Goal: Task Accomplishment & Management: Manage account settings

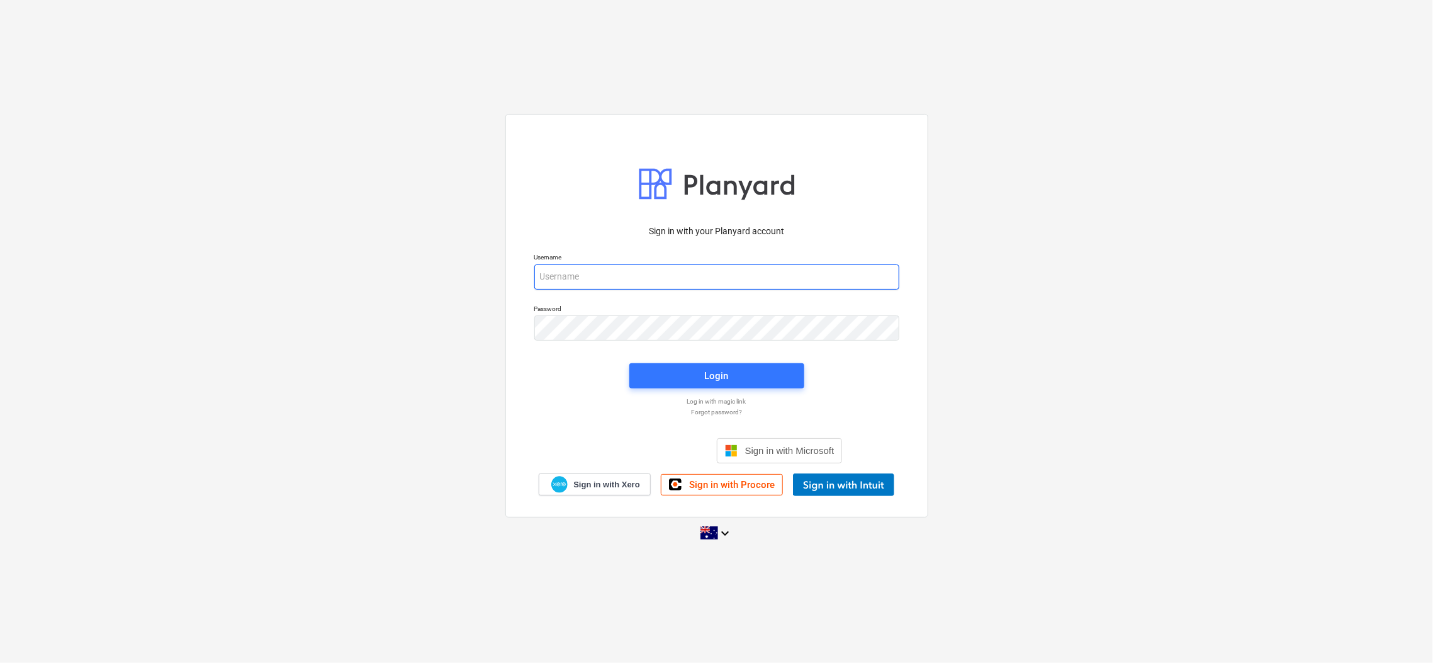
click at [843, 267] on input "email" at bounding box center [716, 276] width 365 height 25
click at [0, 662] on com-1password-button at bounding box center [0, 663] width 0 height 0
click at [802, 281] on input "email" at bounding box center [716, 276] width 365 height 25
click at [0, 662] on com-1password-button at bounding box center [0, 663] width 0 height 0
click at [779, 288] on input "email" at bounding box center [716, 276] width 365 height 25
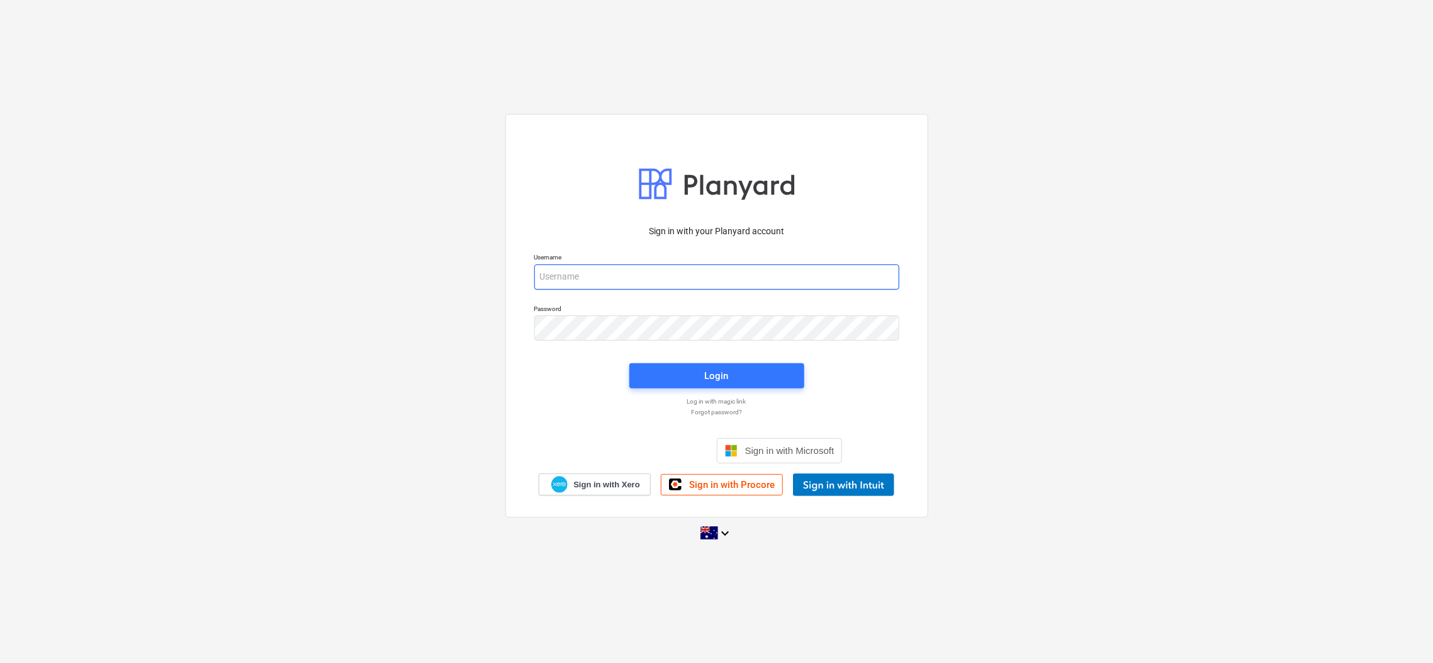
click at [560, 284] on input "email" at bounding box center [716, 276] width 365 height 25
type input "[EMAIL_ADDRESS][DOMAIN_NAME]"
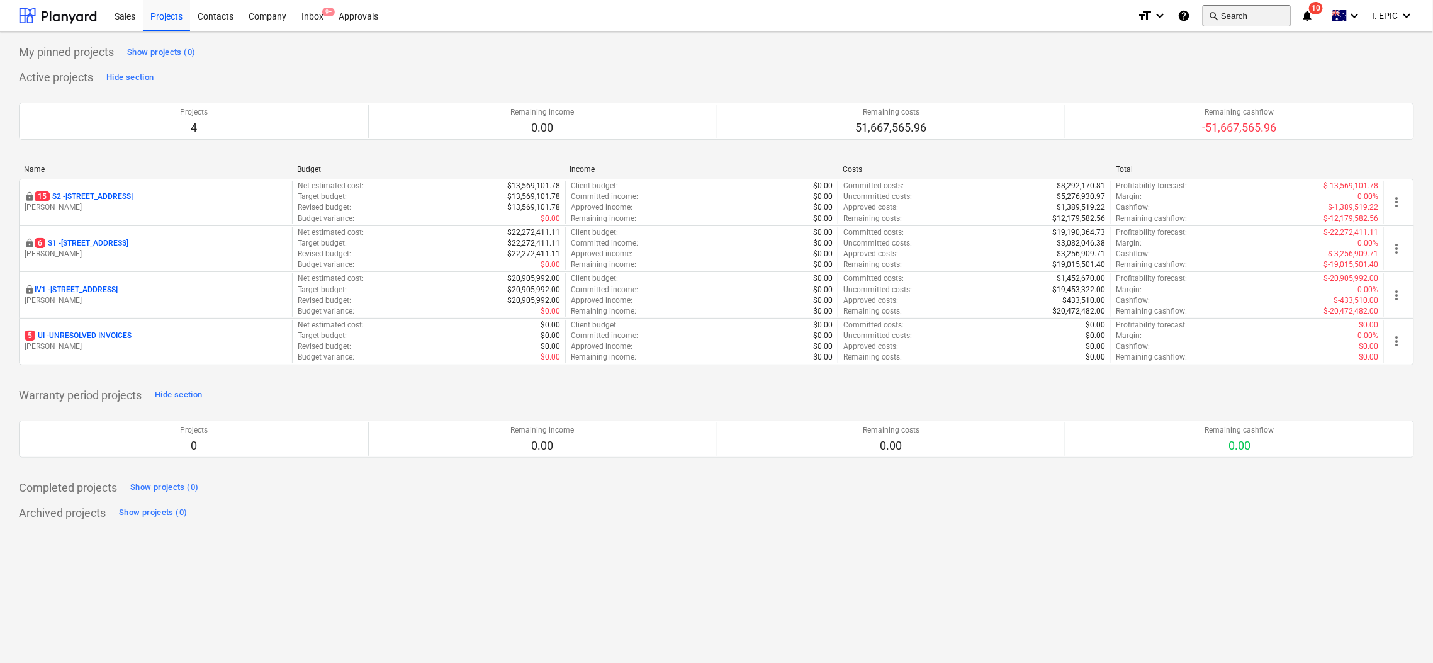
click at [1245, 21] on button "search Search" at bounding box center [1247, 15] width 88 height 21
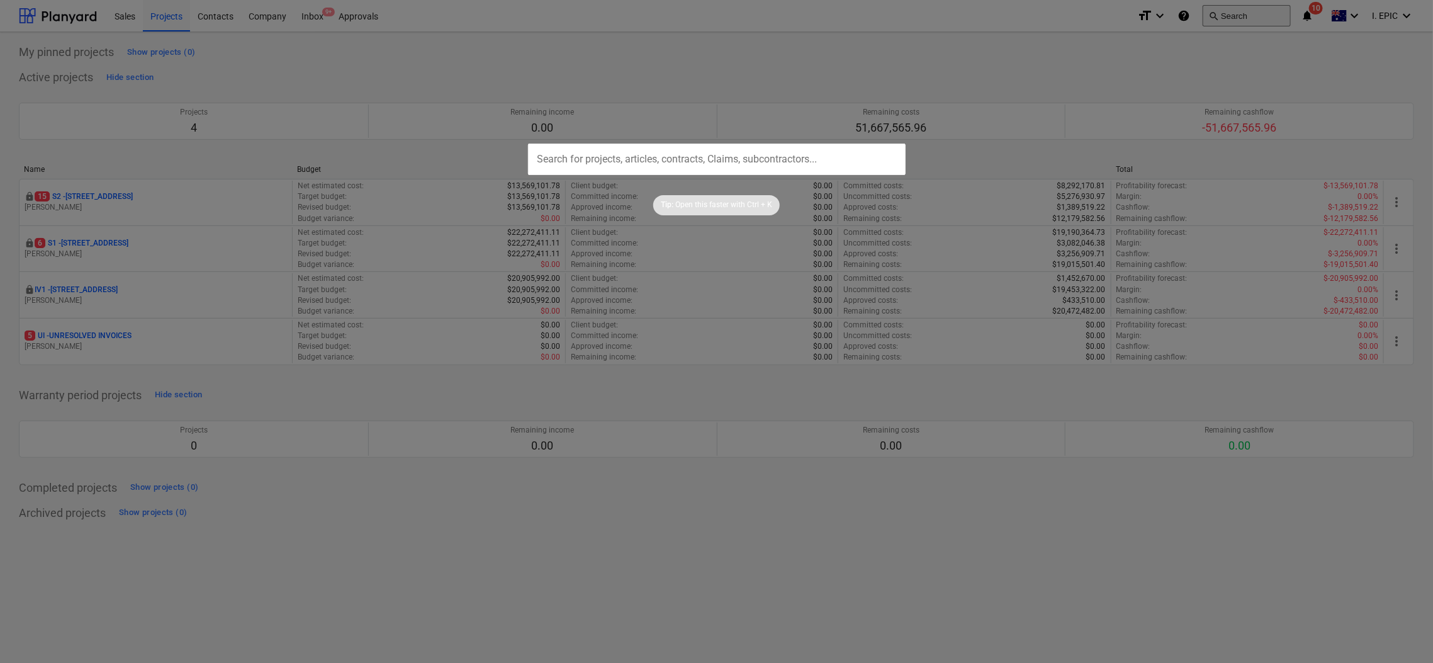
type input "[PERSON_NAME]@Epix2025.!"
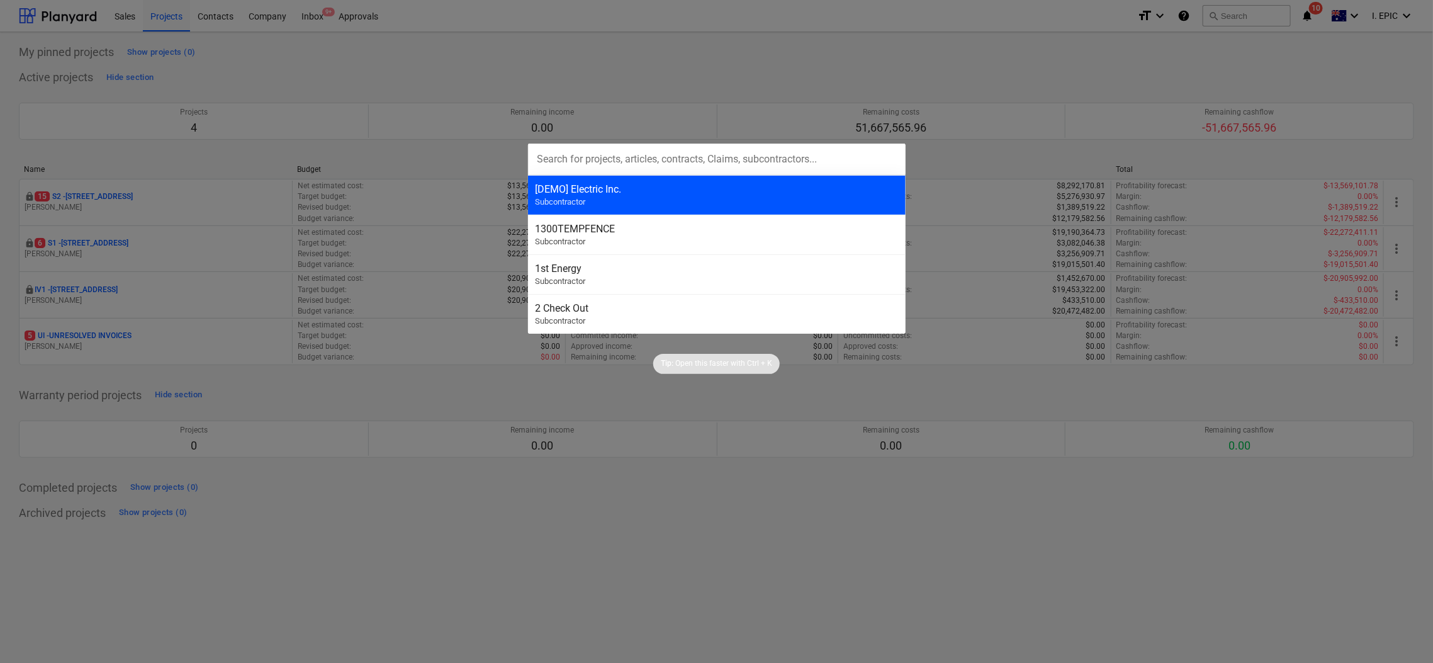
paste input "13014"
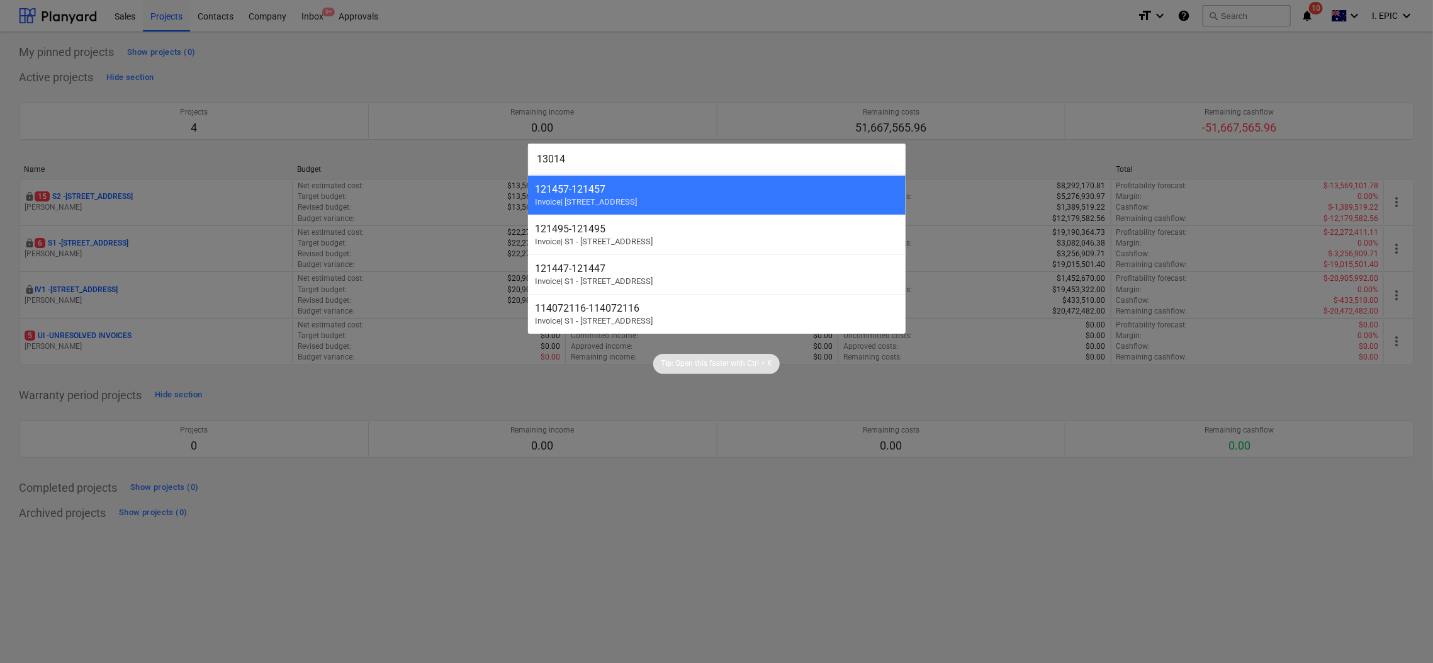
type input "13014"
click at [581, 587] on div at bounding box center [716, 331] width 1433 height 663
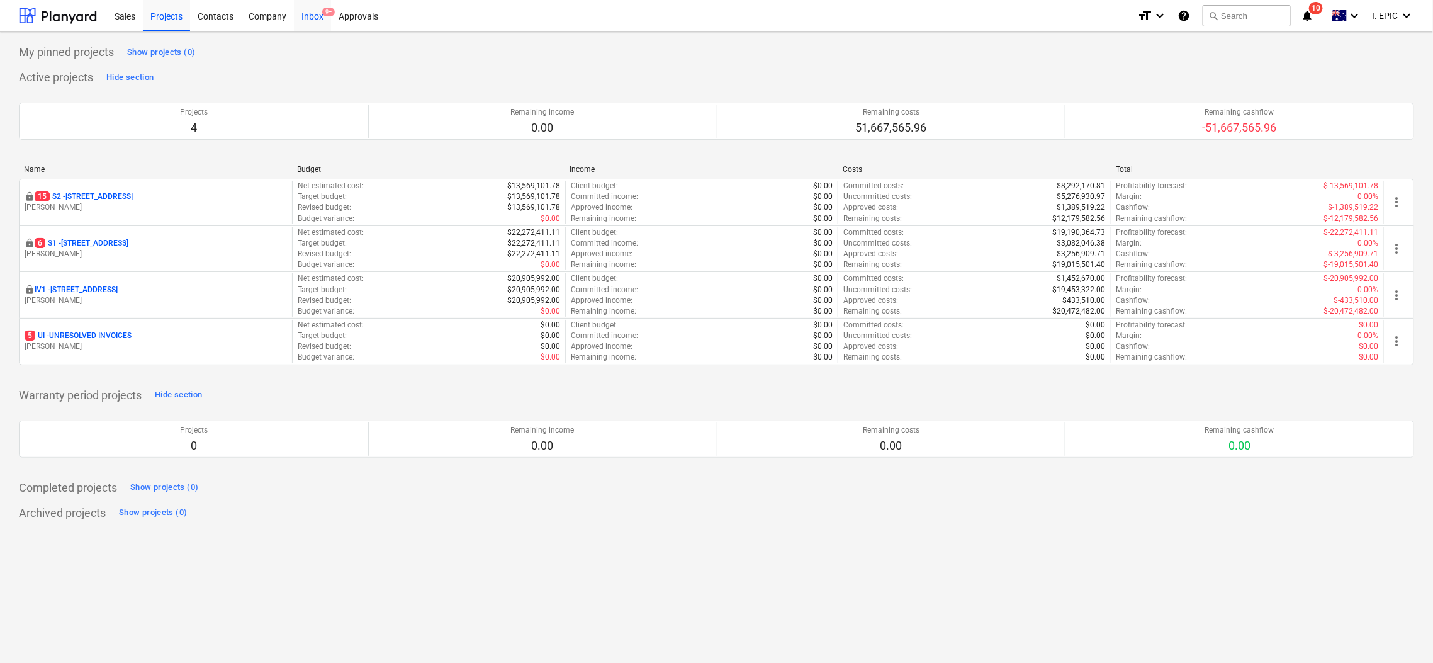
click at [310, 21] on div "Inbox 9+" at bounding box center [312, 15] width 37 height 32
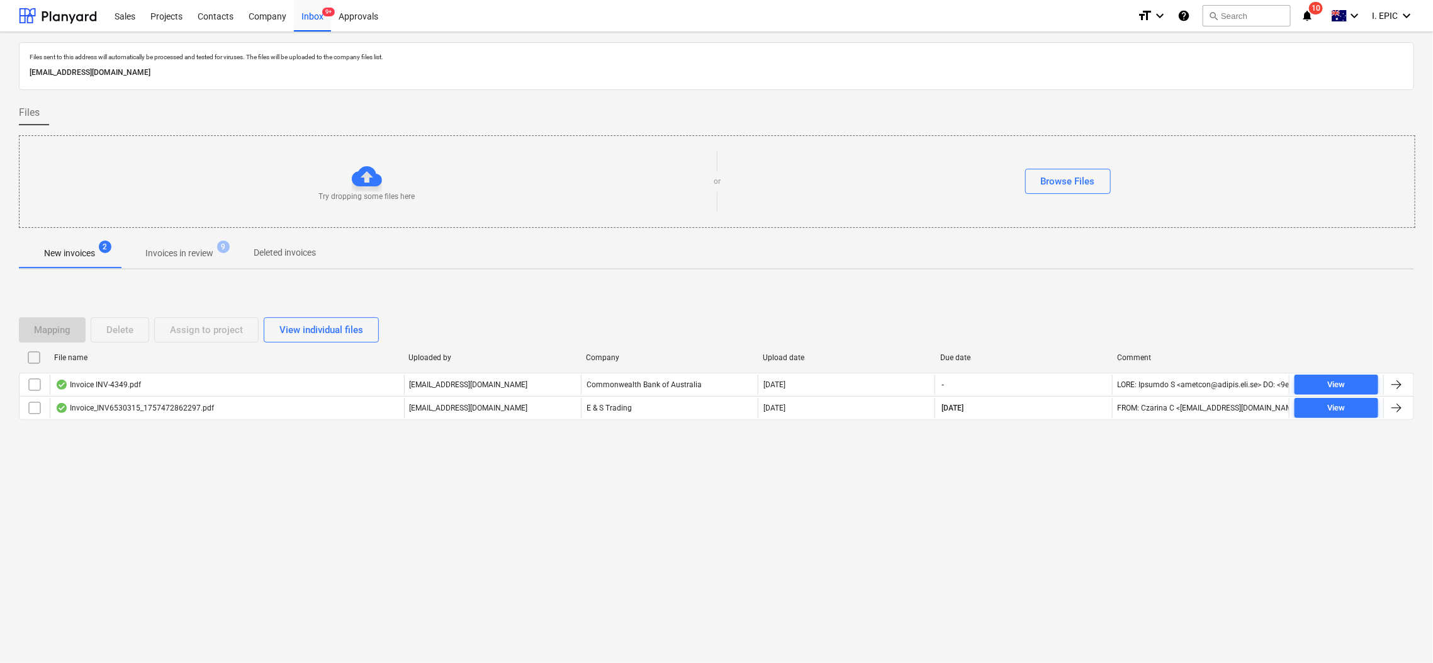
click at [329, 599] on div "Files sent to this address will automatically be processed and tested for virus…" at bounding box center [716, 347] width 1433 height 631
click at [194, 252] on p "Invoices in review" at bounding box center [179, 253] width 68 height 13
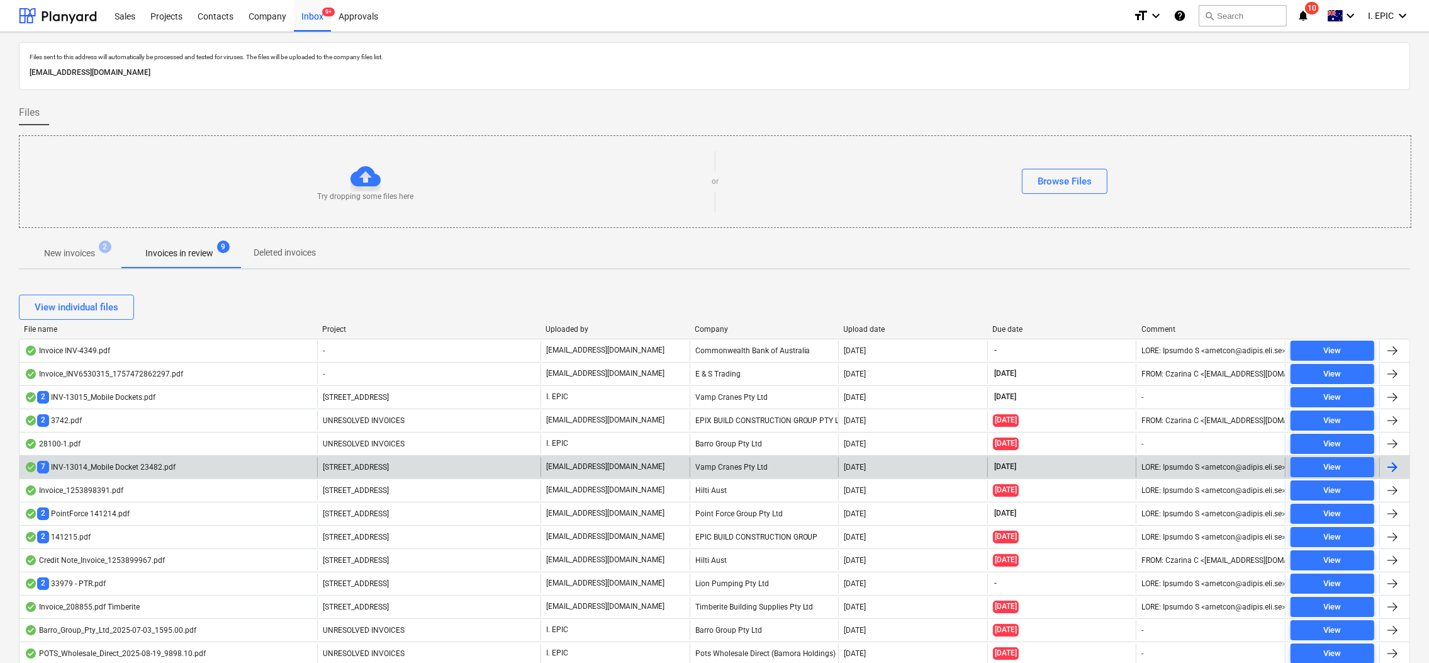
click at [155, 471] on div "7 INV-13014_Mobile Docket 23482.pdf" at bounding box center [100, 467] width 151 height 12
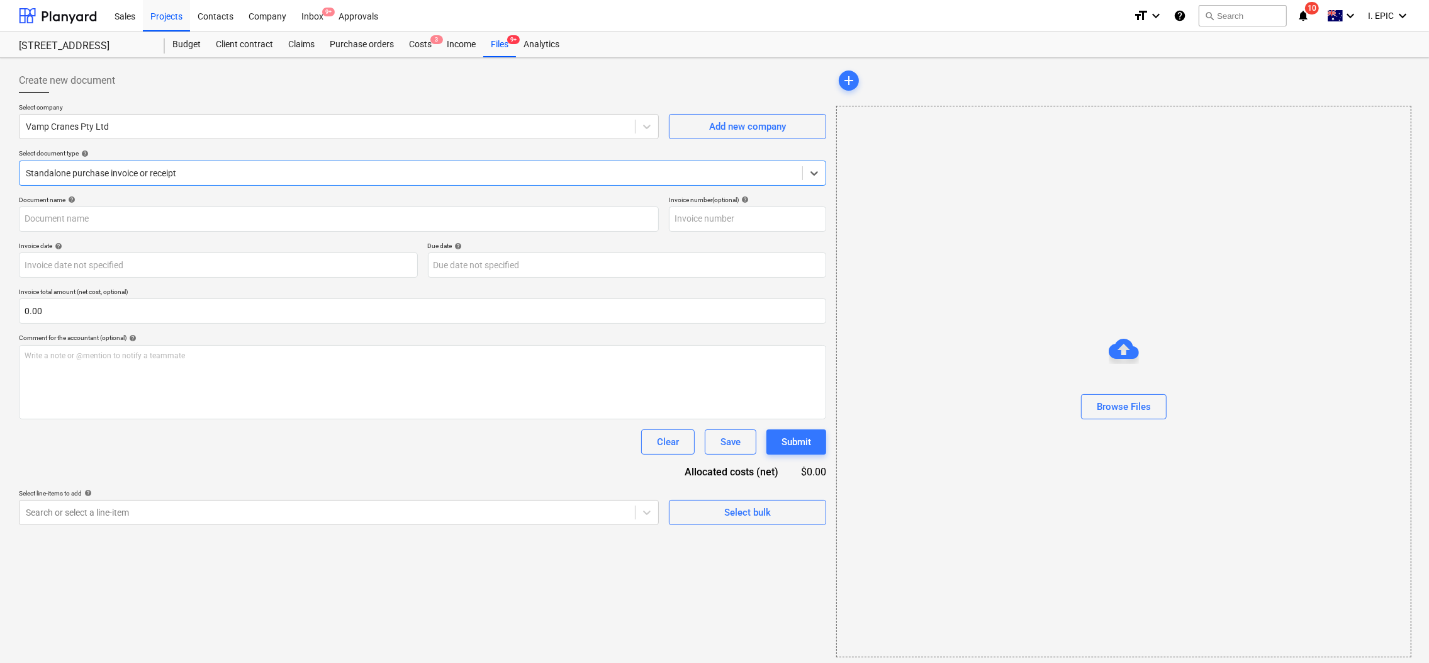
type input "INV-13014"
type input "[DATE]"
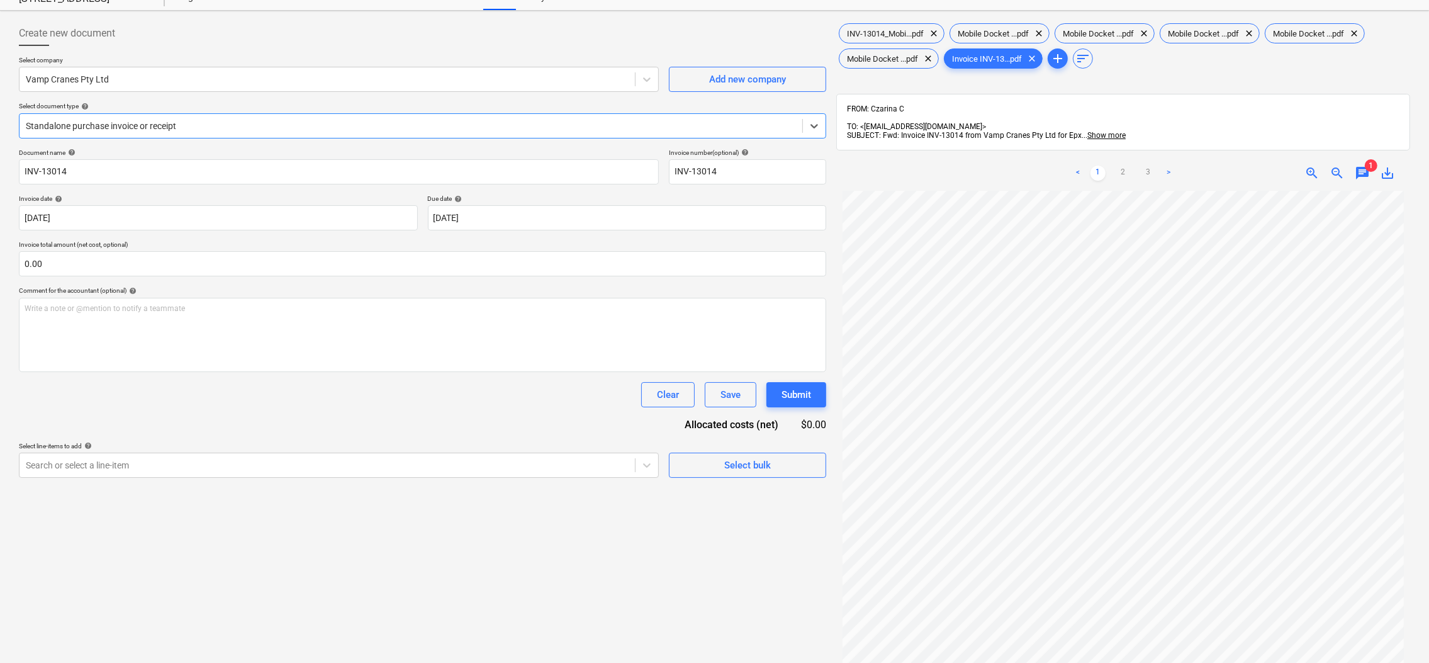
scroll to position [46, 0]
click at [1361, 167] on span "chat" at bounding box center [1362, 174] width 15 height 15
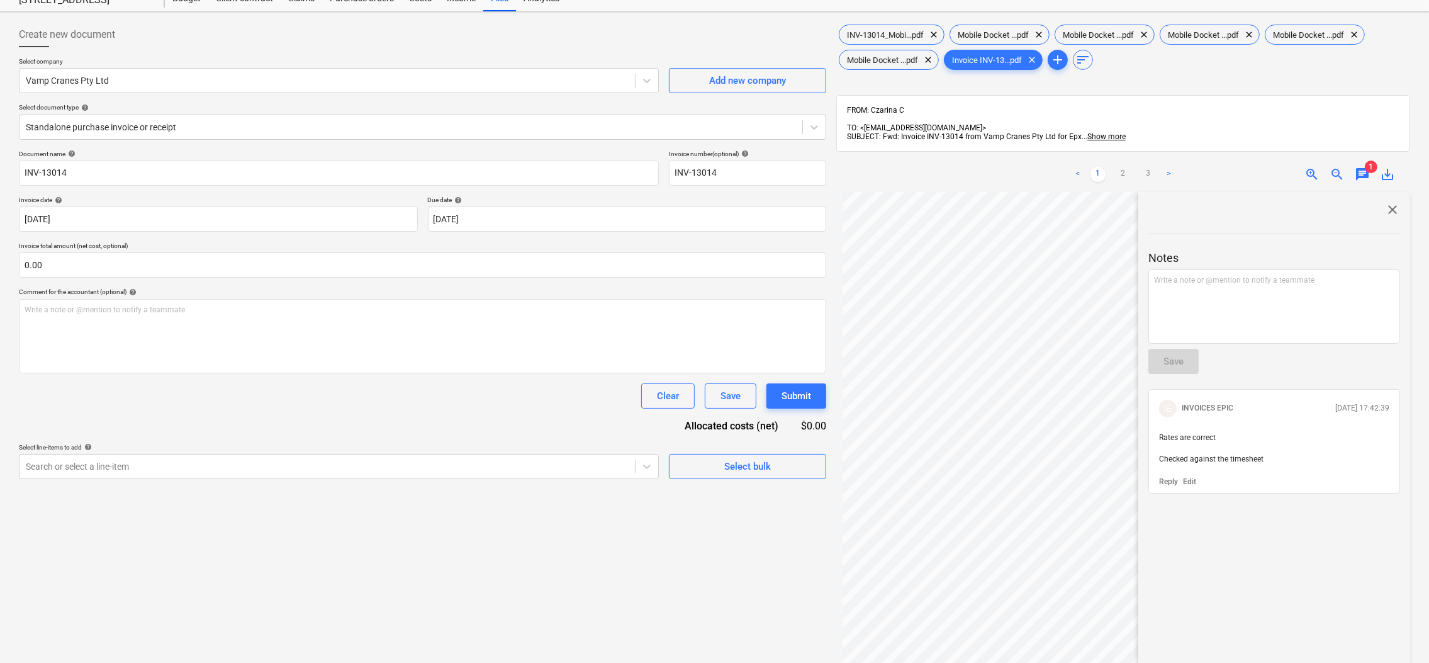
click at [1261, 568] on div "close Notes Write a note or @mention to notify a teammate ﻿ Save IE INVOICES EP…" at bounding box center [1275, 516] width 272 height 648
